Goal: Task Accomplishment & Management: Use online tool/utility

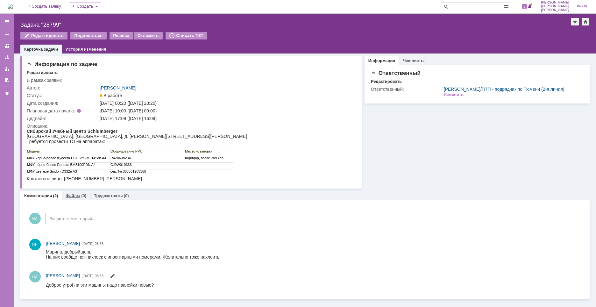
click at [83, 196] on div "(0)" at bounding box center [83, 195] width 5 height 5
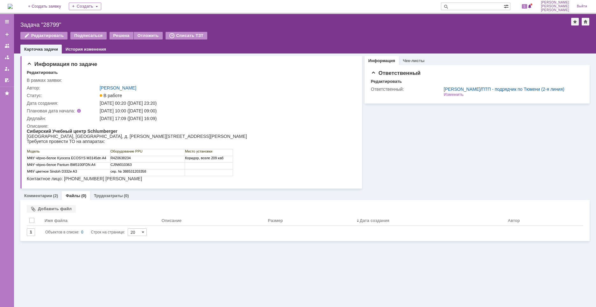
click at [105, 259] on div "Информация по задаче Редактировать В рамках заявки: Автор: [PERSON_NAME] Статус…" at bounding box center [305, 181] width 582 height 254
click at [63, 207] on div "Добавить файл" at bounding box center [51, 209] width 49 height 8
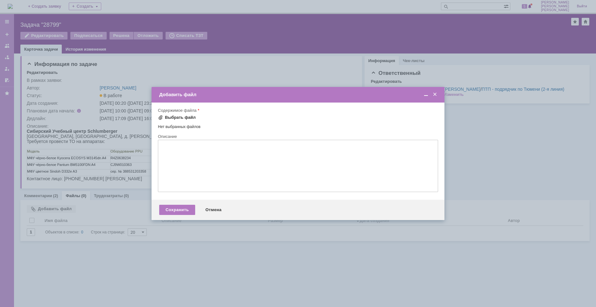
click at [185, 117] on div "Выбрать файл" at bounding box center [180, 117] width 31 height 5
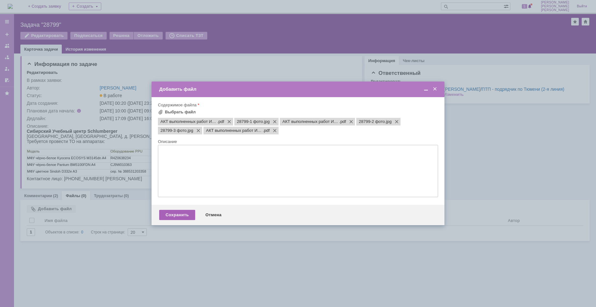
click at [180, 218] on div "Сохранить" at bounding box center [177, 215] width 36 height 10
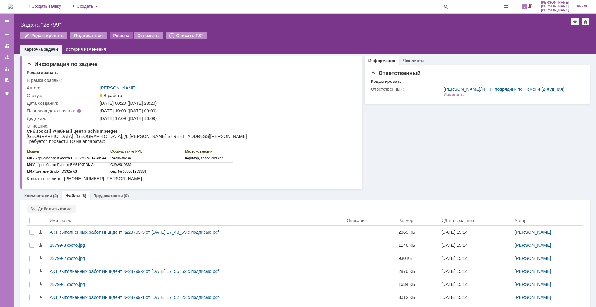
click at [122, 37] on div "Решена" at bounding box center [122, 36] width 24 height 8
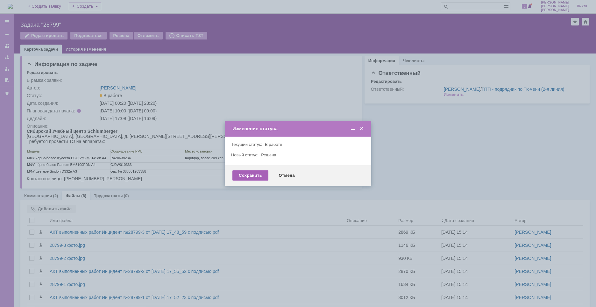
click at [257, 174] on div "Сохранить" at bounding box center [251, 175] width 36 height 10
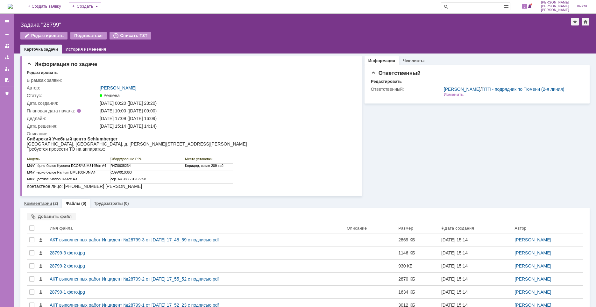
click at [45, 202] on link "Комментарии" at bounding box center [38, 203] width 28 height 5
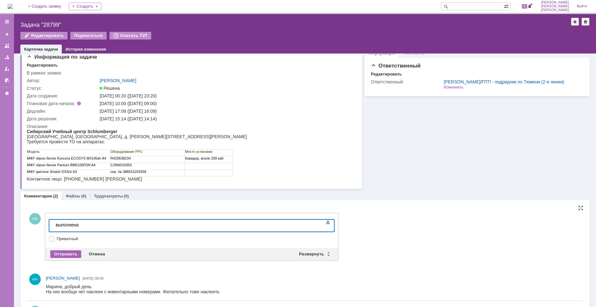
click at [77, 253] on div "Отправить" at bounding box center [65, 254] width 31 height 8
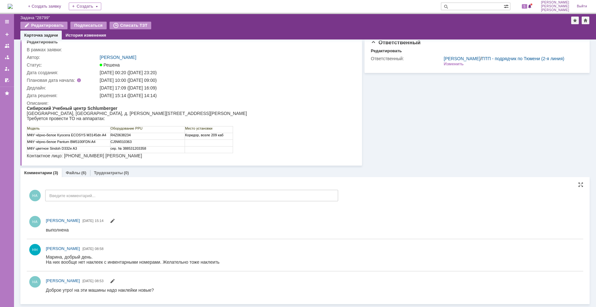
scroll to position [17, 0]
